Goal: Task Accomplishment & Management: Use online tool/utility

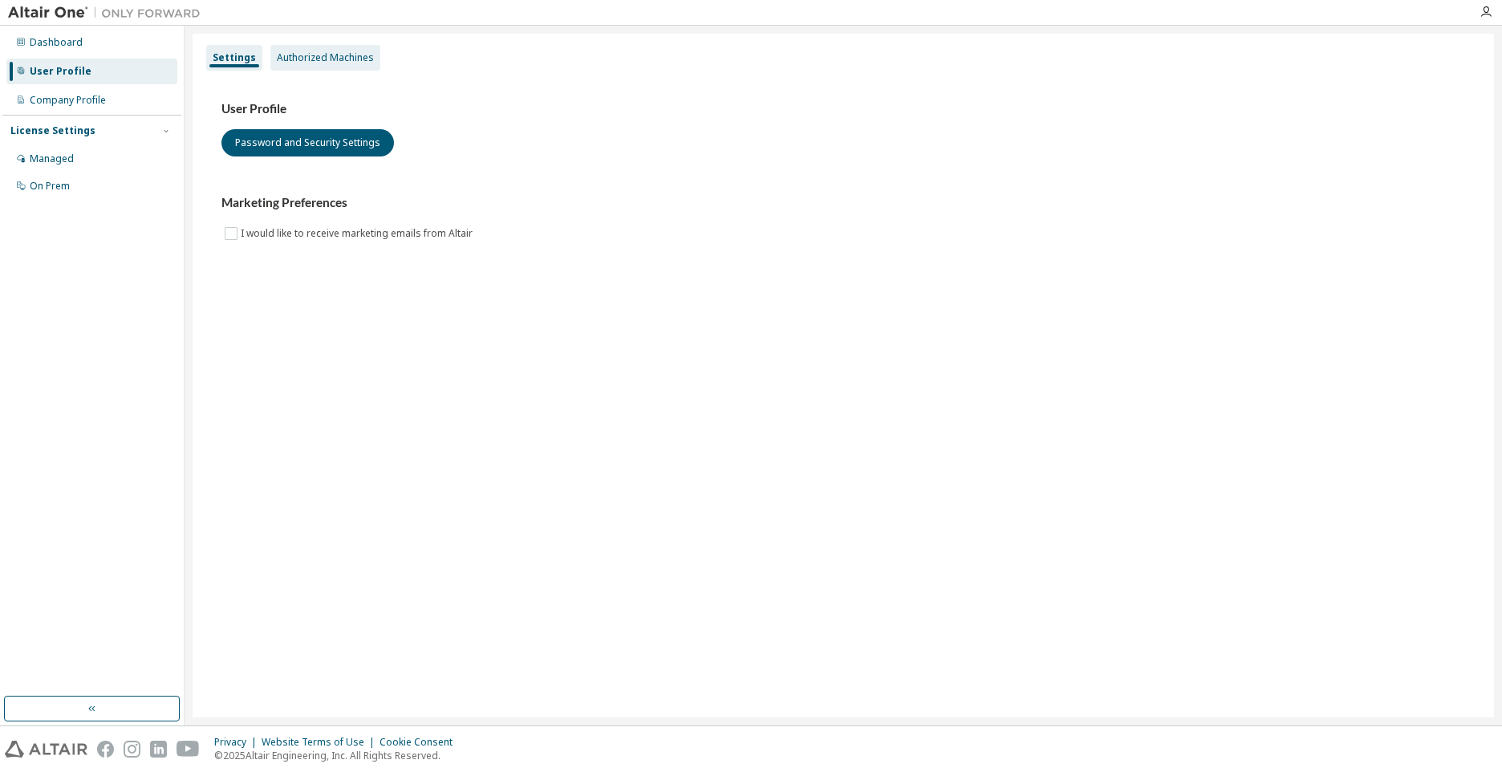
click at [330, 53] on div "Authorized Machines" at bounding box center [325, 57] width 97 height 13
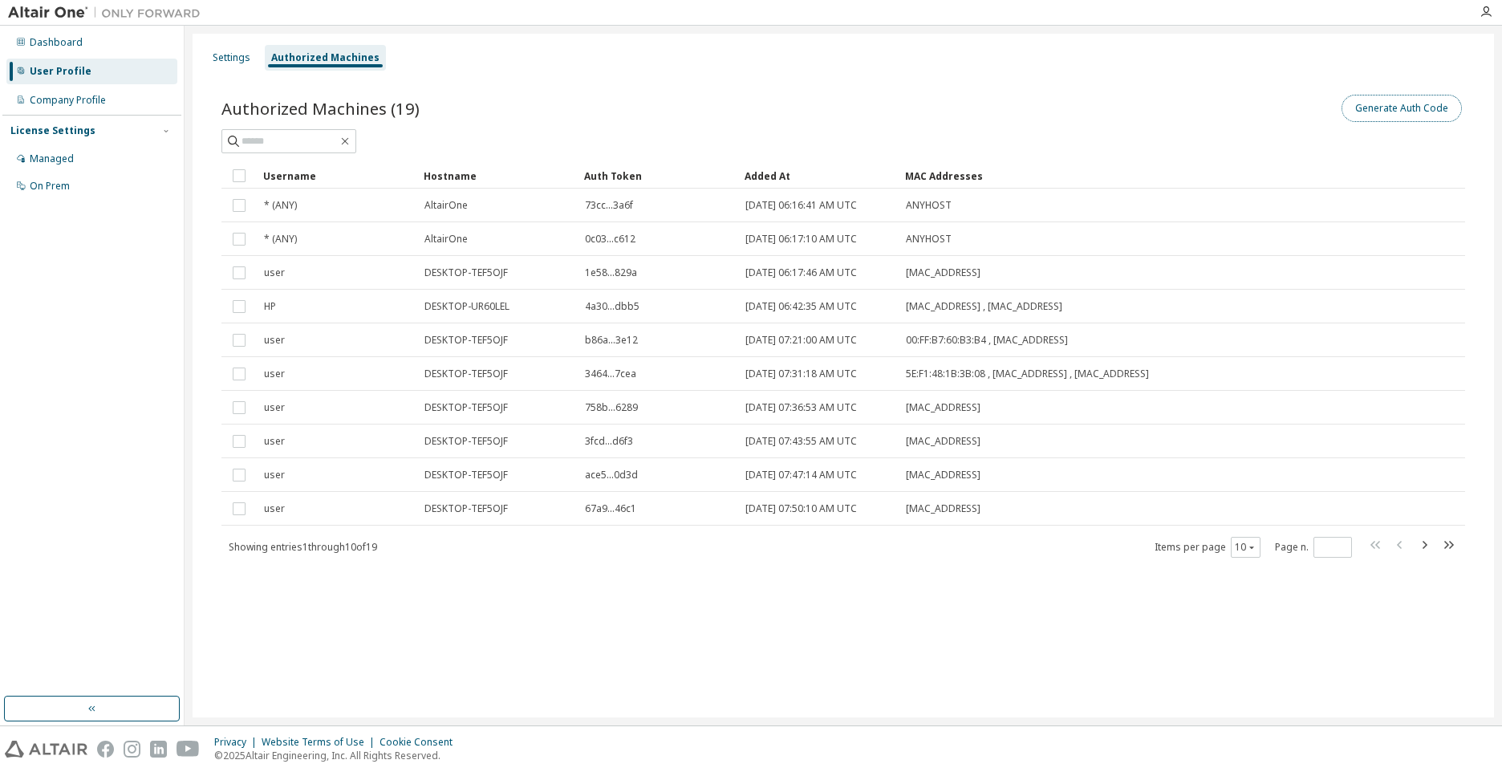
click at [1394, 108] on button "Generate Auth Code" at bounding box center [1402, 108] width 120 height 27
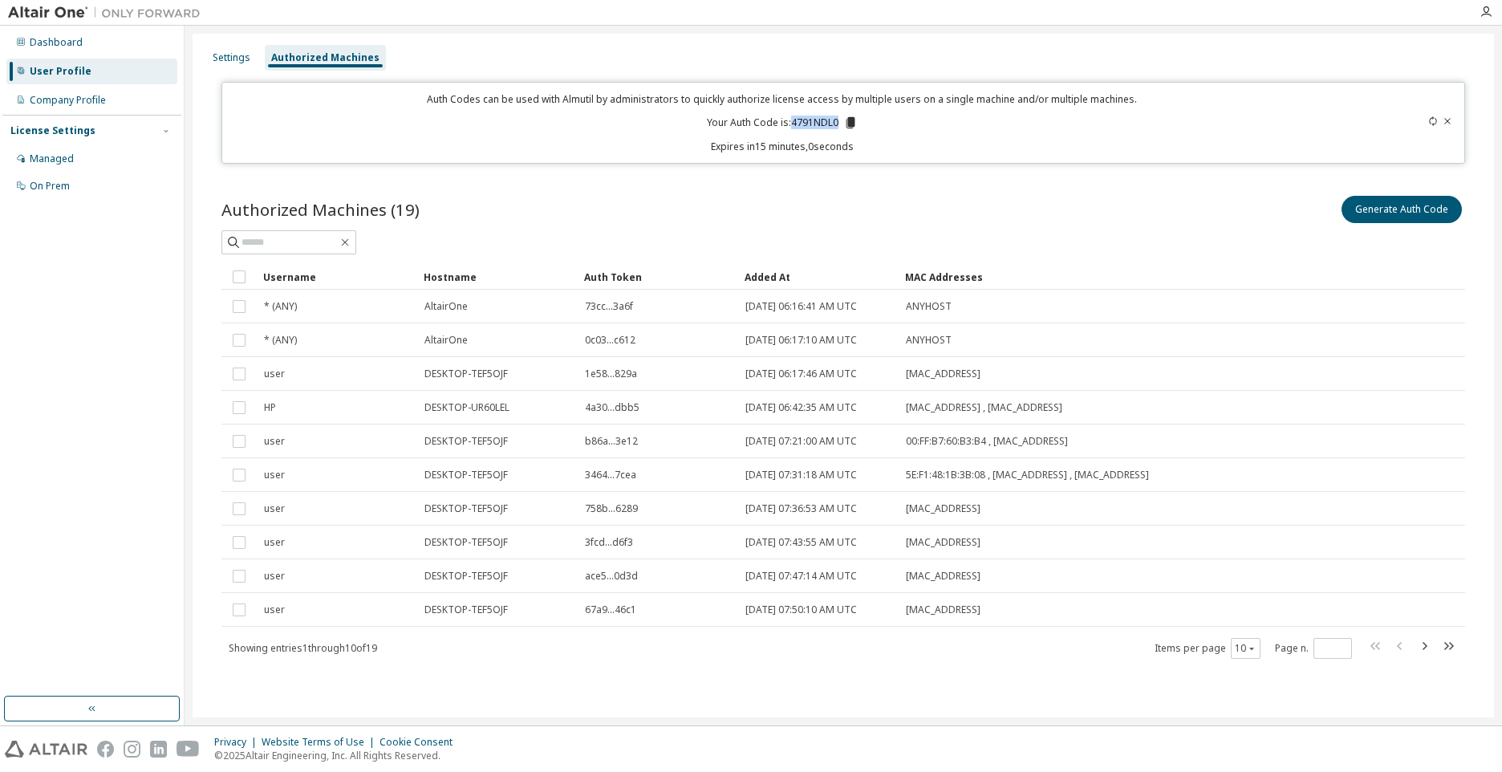
drag, startPoint x: 793, startPoint y: 125, endPoint x: 839, endPoint y: 127, distance: 46.6
click at [839, 127] on p "Your Auth Code is: 4791NDL0" at bounding box center [782, 123] width 151 height 14
copy p "4791NDL0"
click at [1484, 14] on icon "button" at bounding box center [1486, 12] width 13 height 13
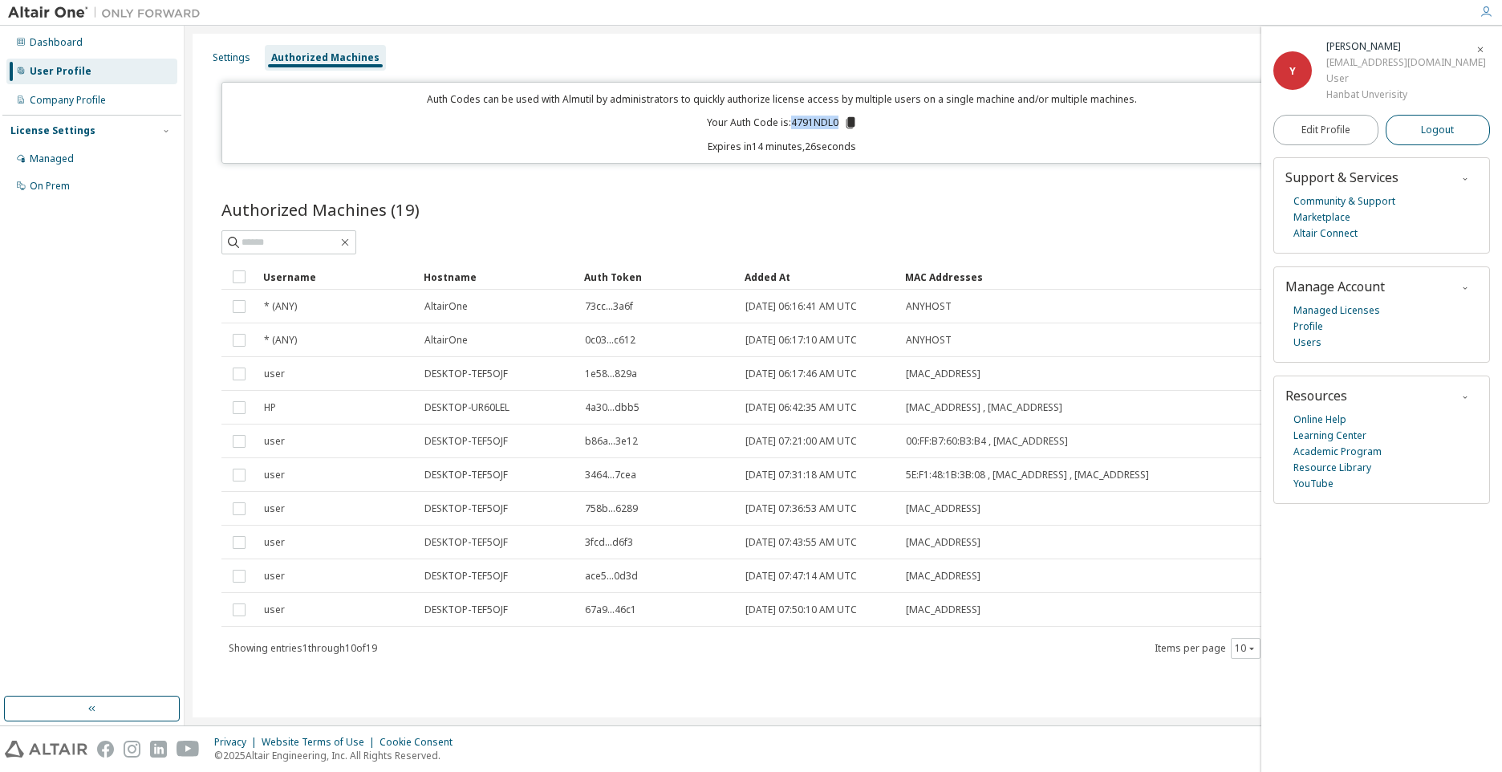
click at [1427, 133] on span "Logout" at bounding box center [1437, 130] width 33 height 16
